Goal: Information Seeking & Learning: Learn about a topic

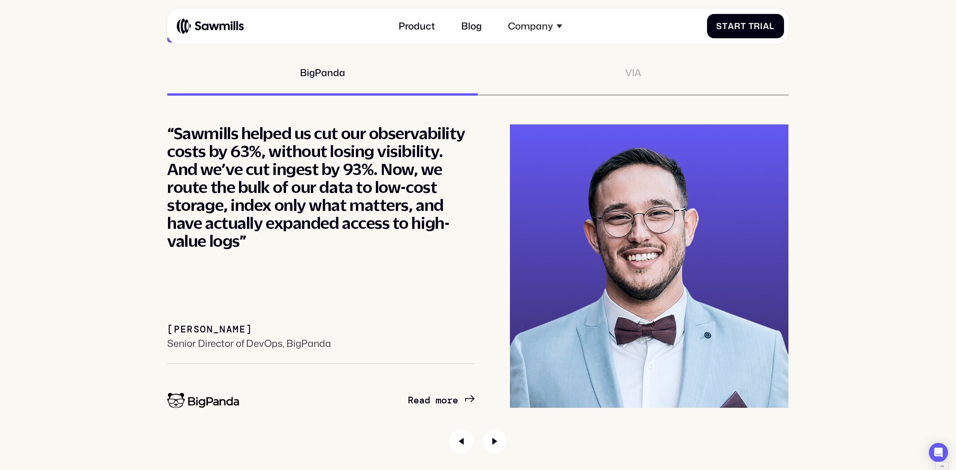
scroll to position [4423, 0]
click at [636, 65] on div "Customers BigPanda VIA “Partnering with Sawmills has set us on a path toward op…" at bounding box center [477, 243] width 621 height 421
click at [637, 69] on div "VIA" at bounding box center [633, 73] width 16 height 12
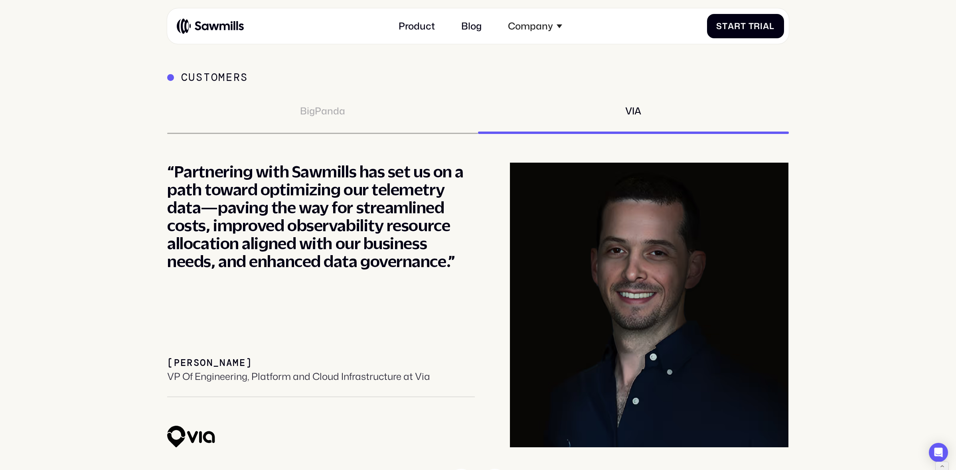
scroll to position [4383, 0]
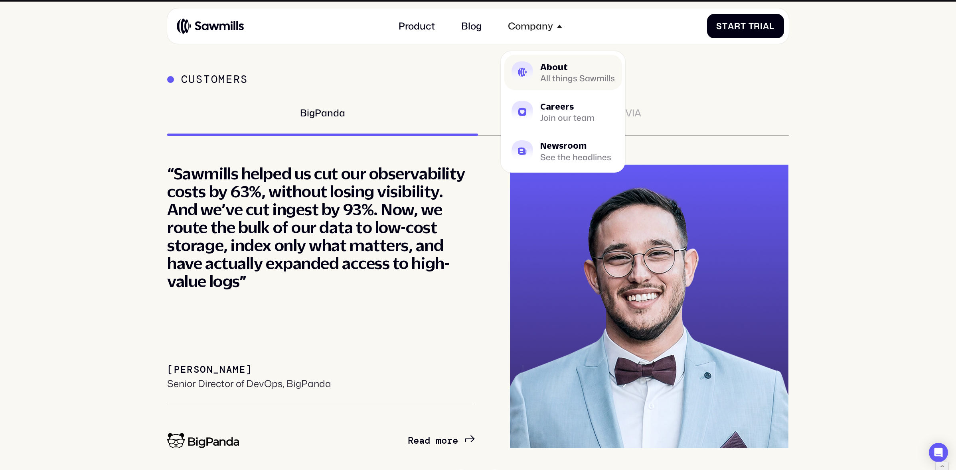
click at [563, 66] on div "About" at bounding box center [577, 67] width 75 height 9
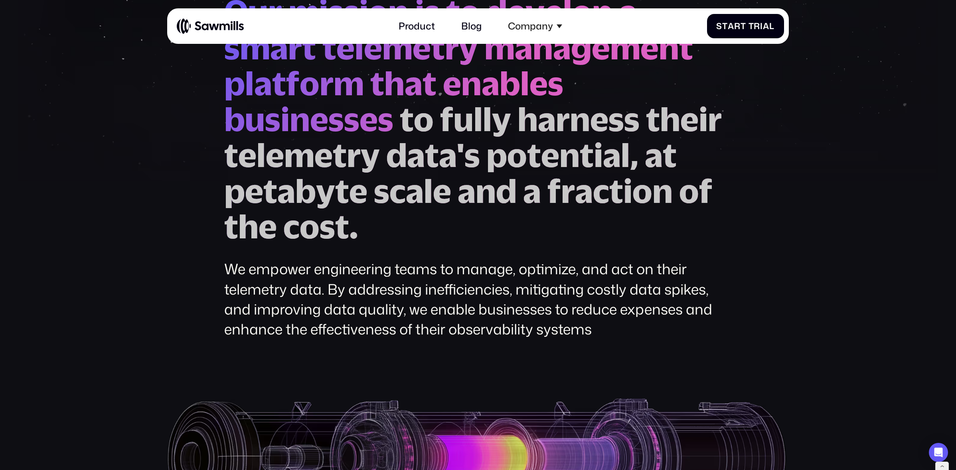
scroll to position [160, 0]
